Goal: Navigation & Orientation: Find specific page/section

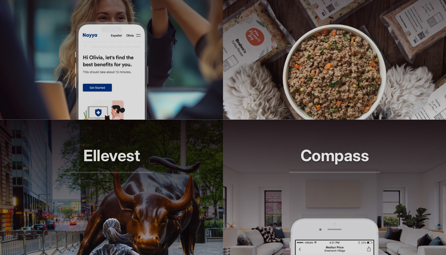
scroll to position [535, 0]
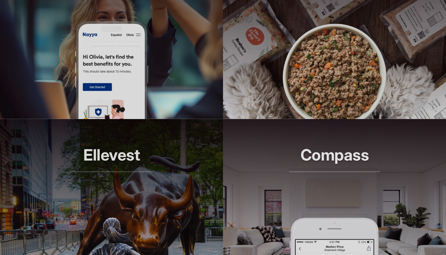
click at [129, 89] on img at bounding box center [112, 70] width 74 height 98
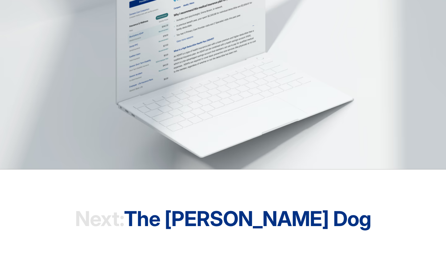
scroll to position [1719, 0]
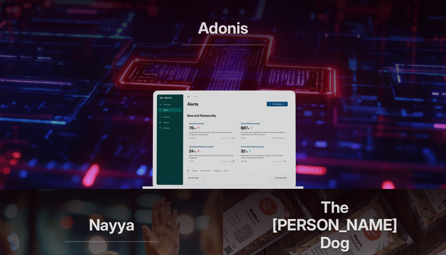
scroll to position [394, 0]
